Goal: Find specific page/section: Find specific page/section

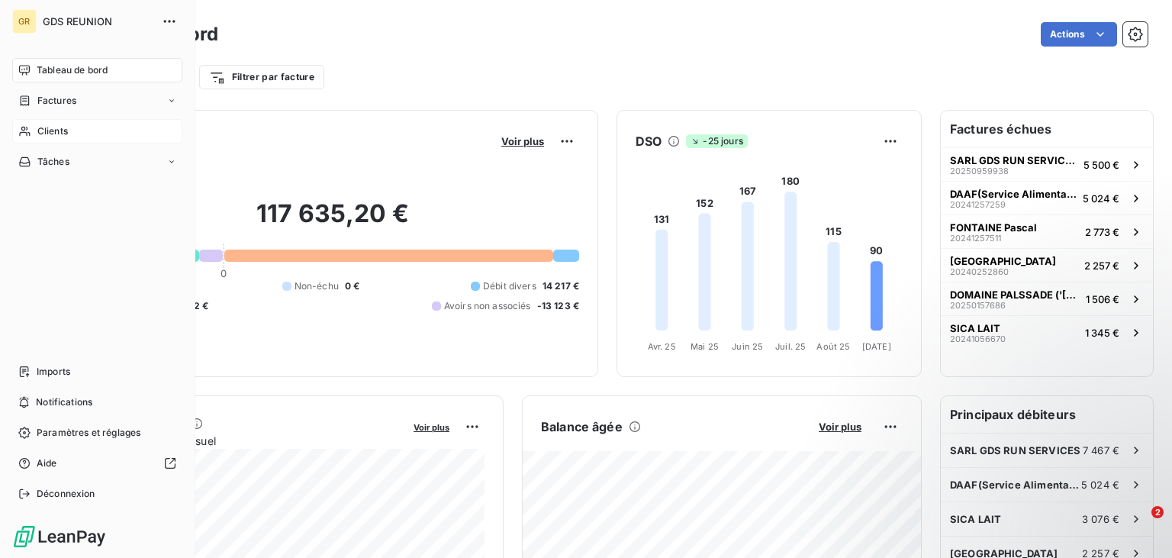
click at [47, 130] on span "Clients" at bounding box center [52, 131] width 31 height 14
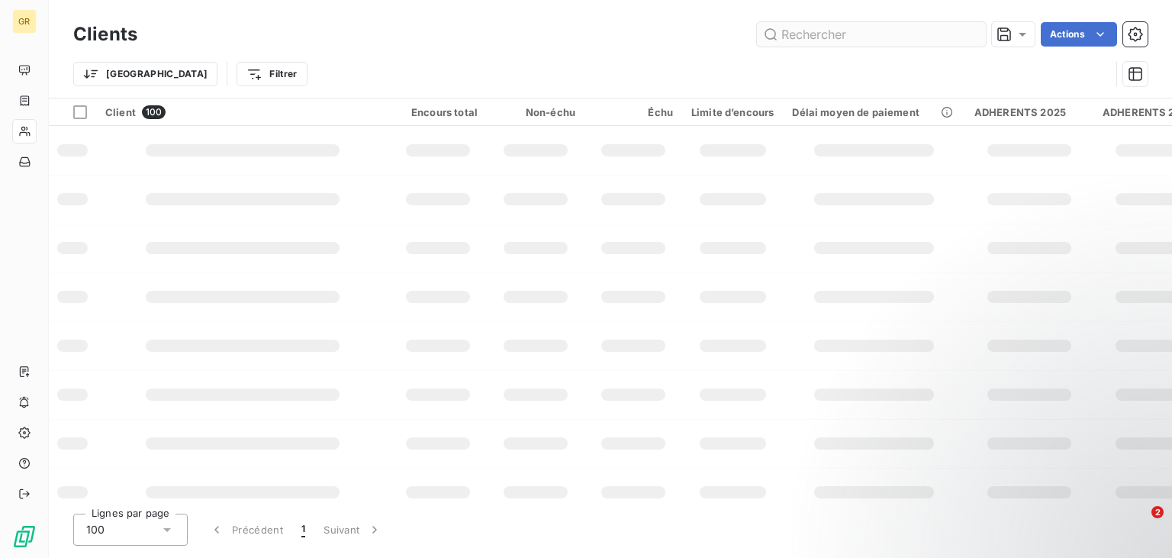
click at [876, 27] on input "text" at bounding box center [871, 34] width 229 height 24
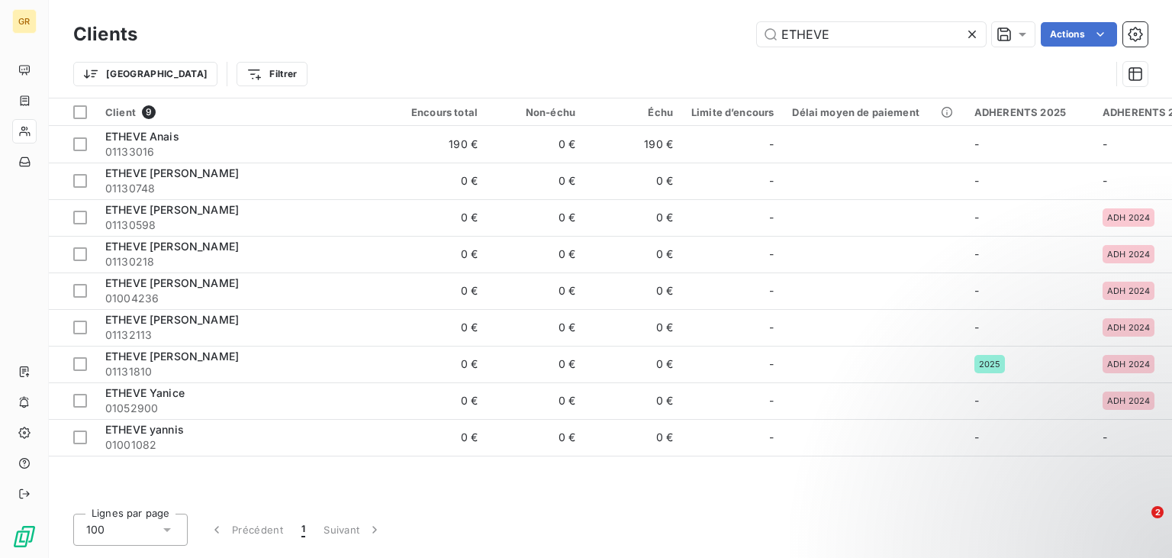
type input "ETHEVE"
